Goal: Transaction & Acquisition: Purchase product/service

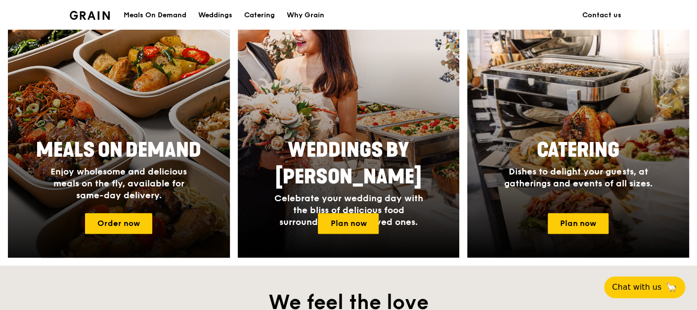
scroll to position [494, 0]
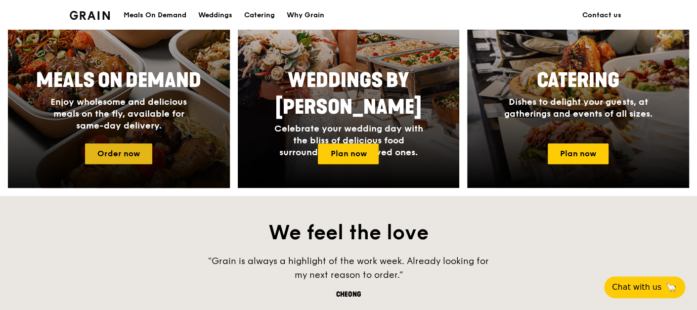
click at [123, 145] on link "Order now" at bounding box center [118, 153] width 67 height 21
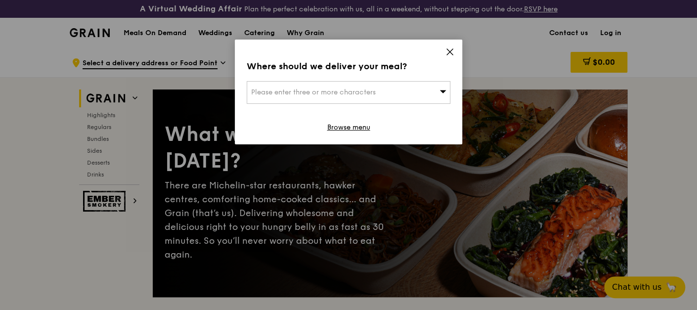
click at [382, 86] on div "Please enter three or more characters" at bounding box center [349, 92] width 204 height 23
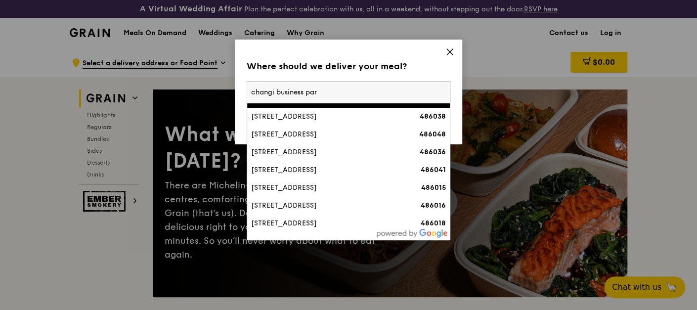
scroll to position [110, 0]
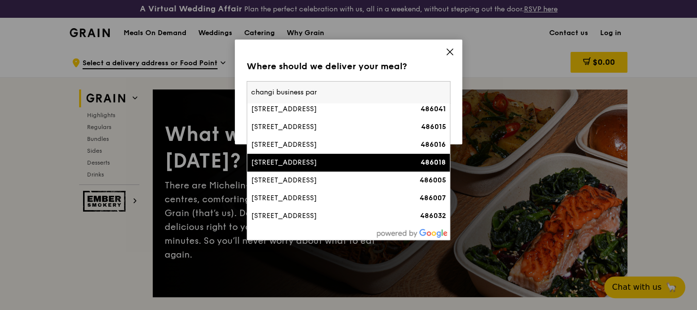
type input "changi business par"
click at [331, 167] on div "[STREET_ADDRESS]" at bounding box center [324, 163] width 146 height 10
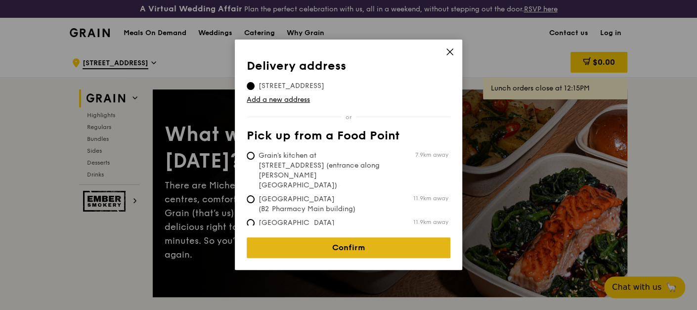
click at [398, 241] on link "Confirm" at bounding box center [349, 247] width 204 height 21
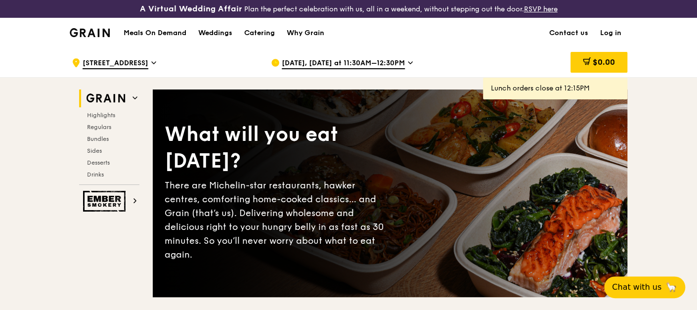
click at [408, 59] on icon at bounding box center [410, 62] width 5 height 9
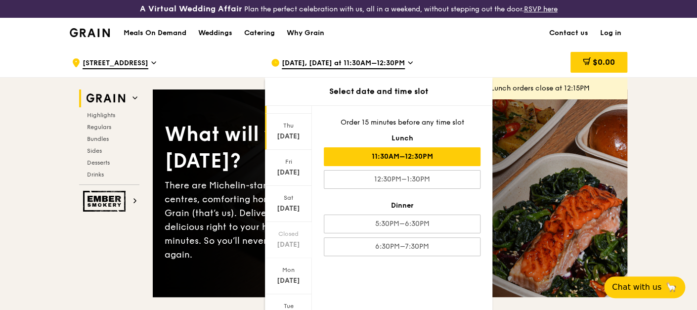
scroll to position [98, 0]
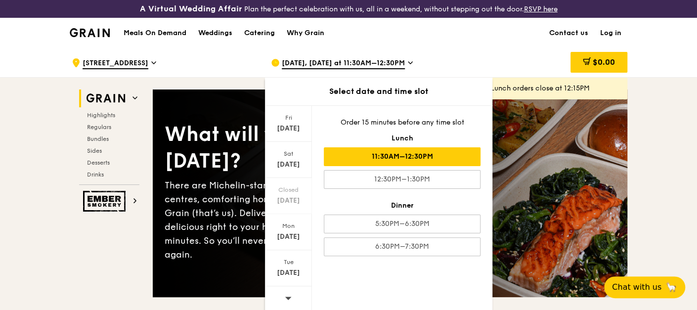
click at [285, 294] on icon at bounding box center [288, 297] width 7 height 7
click at [286, 271] on div "[DATE]" at bounding box center [288, 273] width 44 height 10
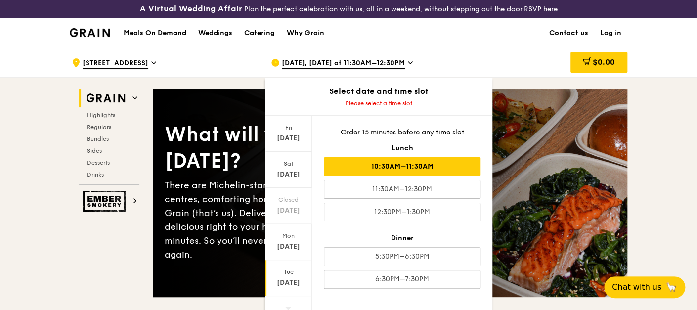
click at [433, 164] on div "10:30AM–11:30AM" at bounding box center [402, 166] width 157 height 19
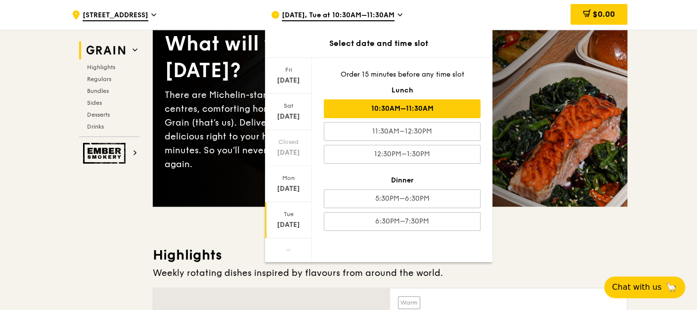
scroll to position [165, 0]
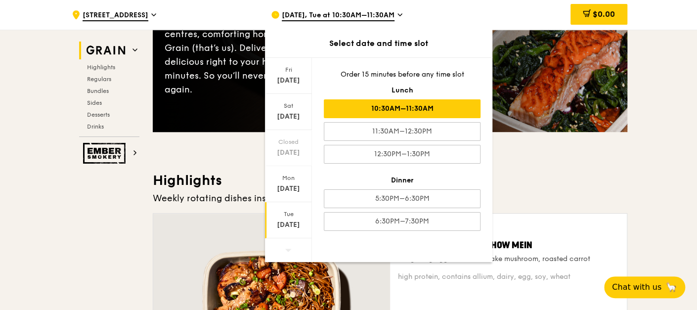
click at [550, 176] on h3 "Highlights" at bounding box center [390, 180] width 474 height 18
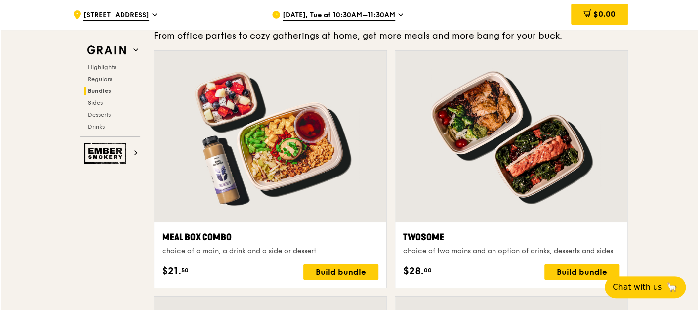
scroll to position [1688, 0]
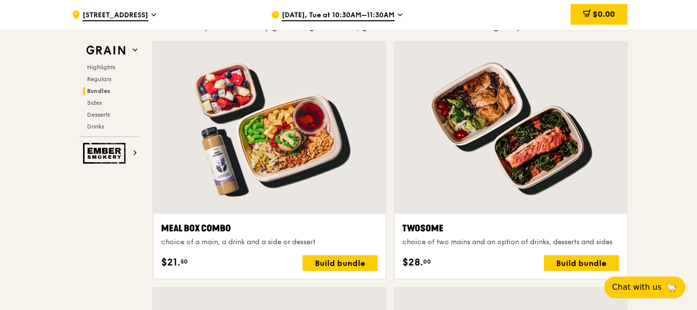
click at [513, 142] on div at bounding box center [510, 127] width 232 height 171
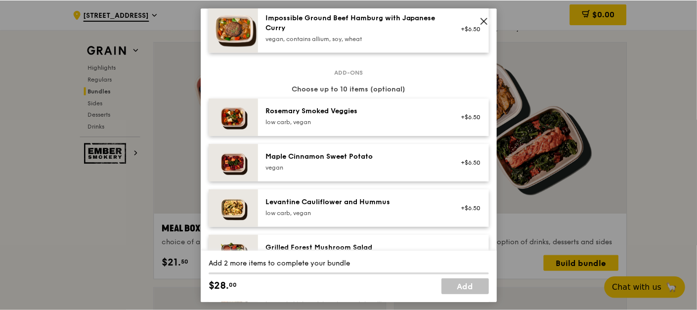
scroll to position [494, 0]
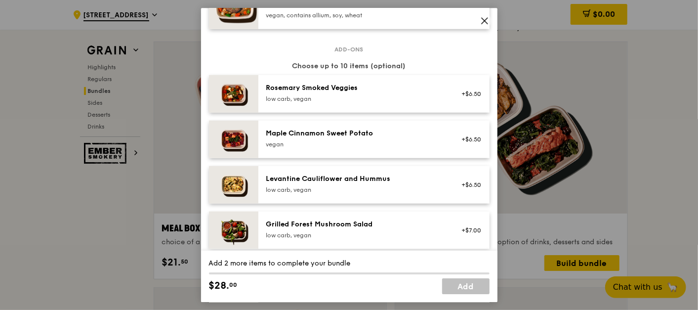
click at [485, 20] on icon at bounding box center [485, 21] width 6 height 6
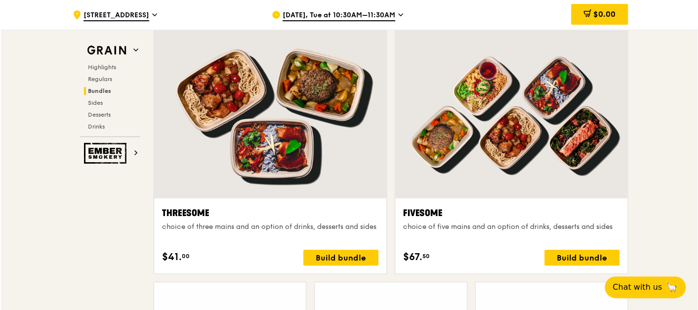
scroll to position [1963, 0]
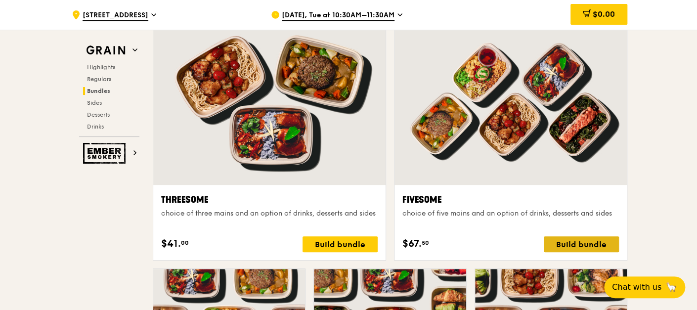
click at [575, 238] on div "Build bundle" at bounding box center [580, 244] width 75 height 16
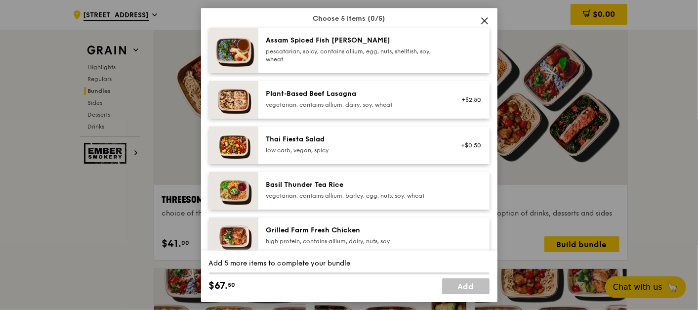
scroll to position [25, 0]
